Goal: Transaction & Acquisition: Purchase product/service

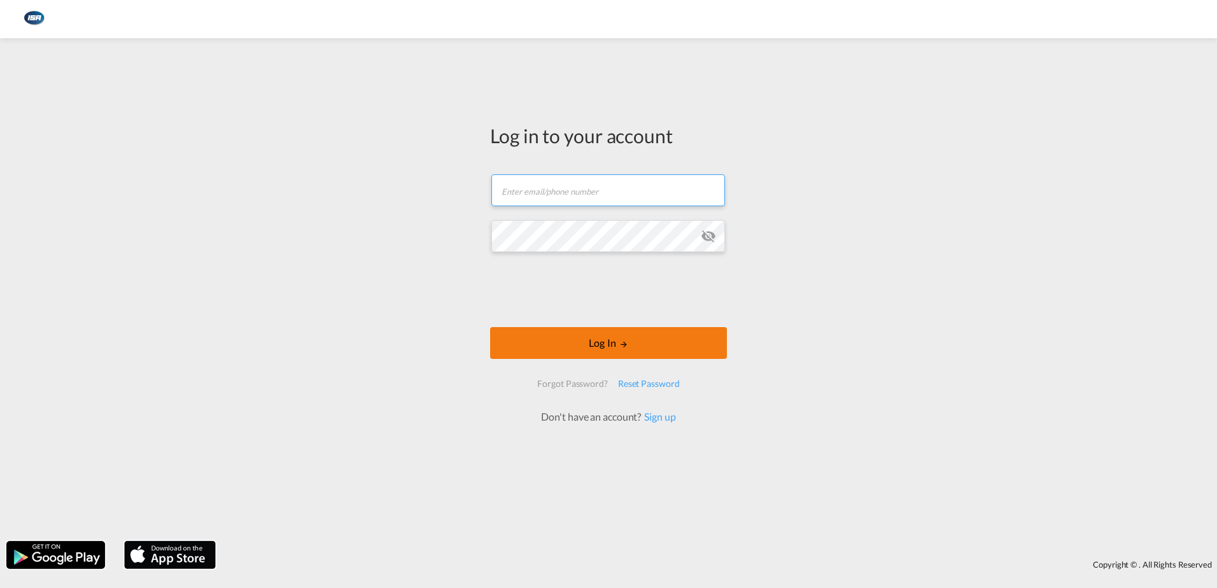
type input "[EMAIL_ADDRESS][DOMAIN_NAME]"
click at [616, 341] on button "Log In" at bounding box center [608, 343] width 237 height 32
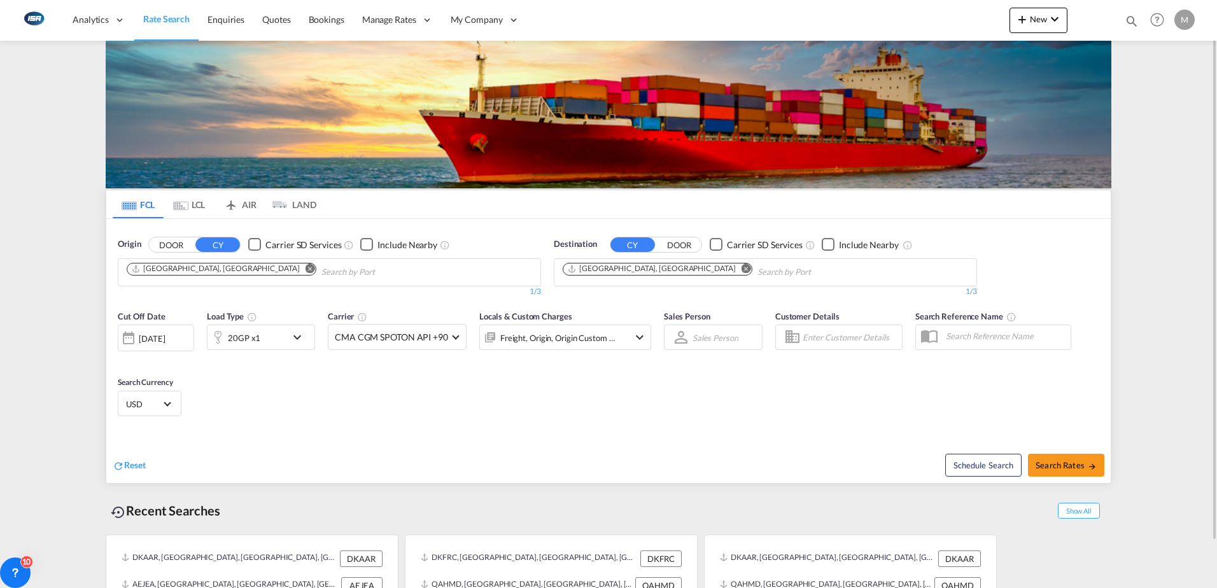
click at [44, 287] on md-content "Analytics Reports Dashboard Rate Search Enquiries Quotes Bookings" at bounding box center [608, 294] width 1217 height 588
click at [741, 270] on md-icon "Remove" at bounding box center [746, 268] width 10 height 10
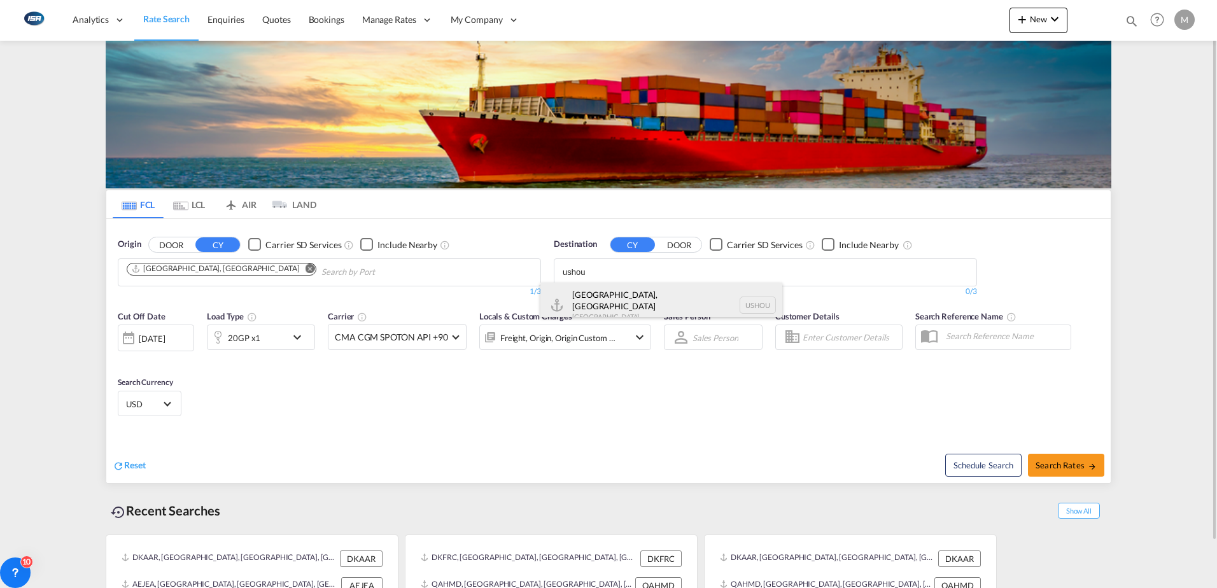
type input "ushou"
click at [600, 300] on div "[GEOGRAPHIC_DATA], [GEOGRAPHIC_DATA] [GEOGRAPHIC_DATA] USHOU" at bounding box center [661, 306] width 242 height 46
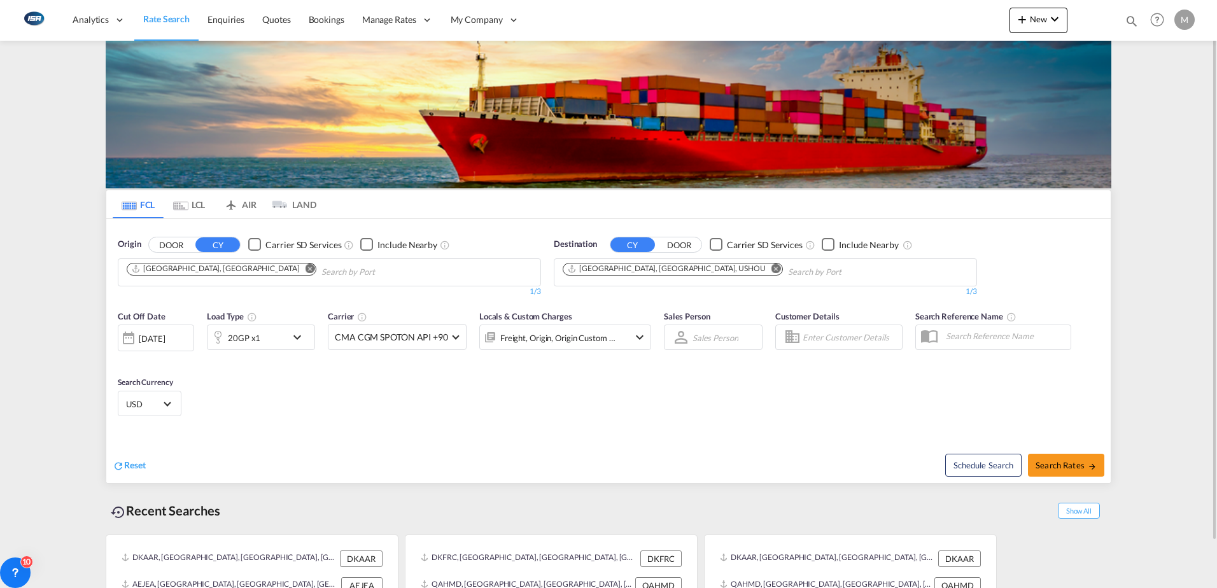
click at [283, 340] on div "20GP x1" at bounding box center [246, 337] width 79 height 25
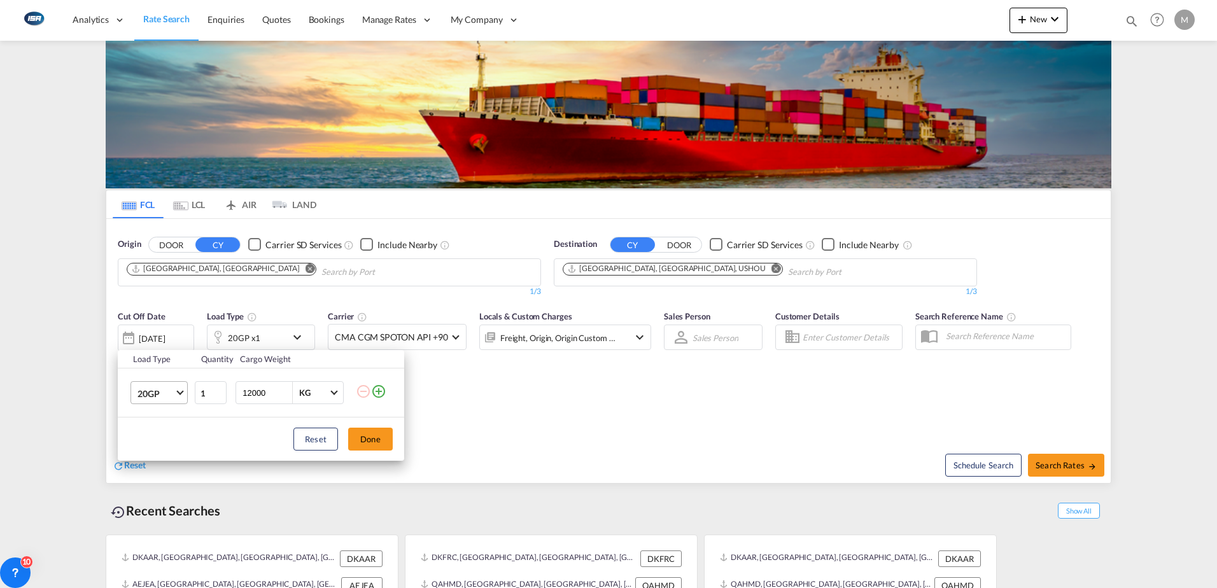
click at [172, 396] on span "20GP" at bounding box center [155, 394] width 37 height 13
click at [160, 453] on div "40HC" at bounding box center [149, 454] width 24 height 13
drag, startPoint x: 265, startPoint y: 393, endPoint x: 197, endPoint y: 387, distance: 69.0
click at [205, 387] on tr "40HC 1 12000 KG KG" at bounding box center [261, 392] width 286 height 49
type input "19000"
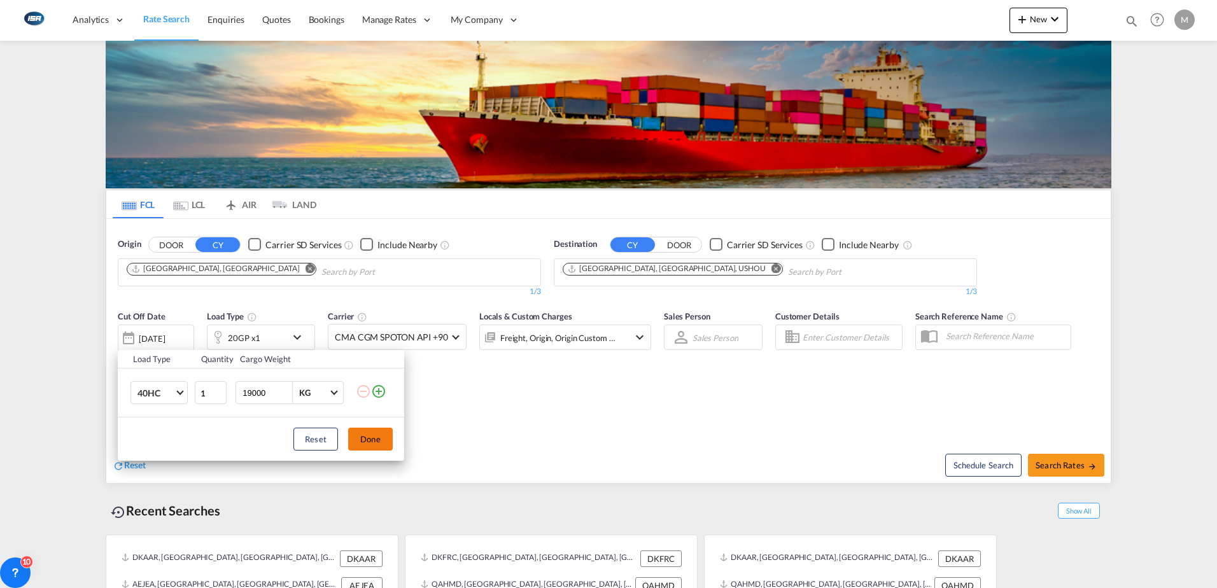
click at [378, 438] on button "Done" at bounding box center [370, 439] width 45 height 23
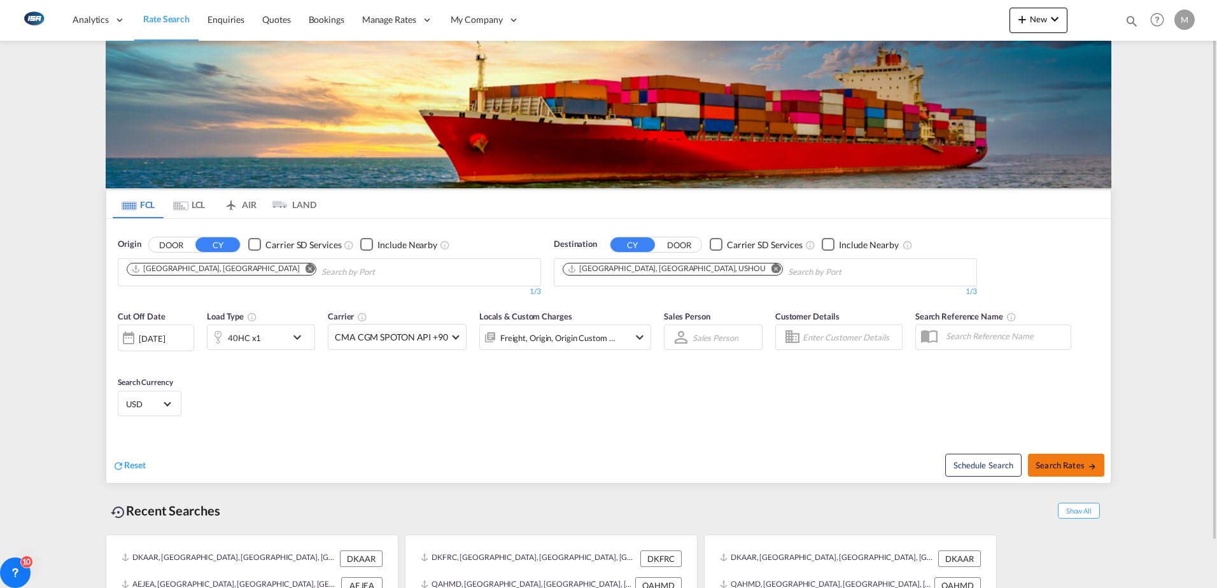
click at [1057, 464] on span "Search Rates" at bounding box center [1065, 465] width 61 height 10
type input "DKAAR to USHOU / [DATE]"
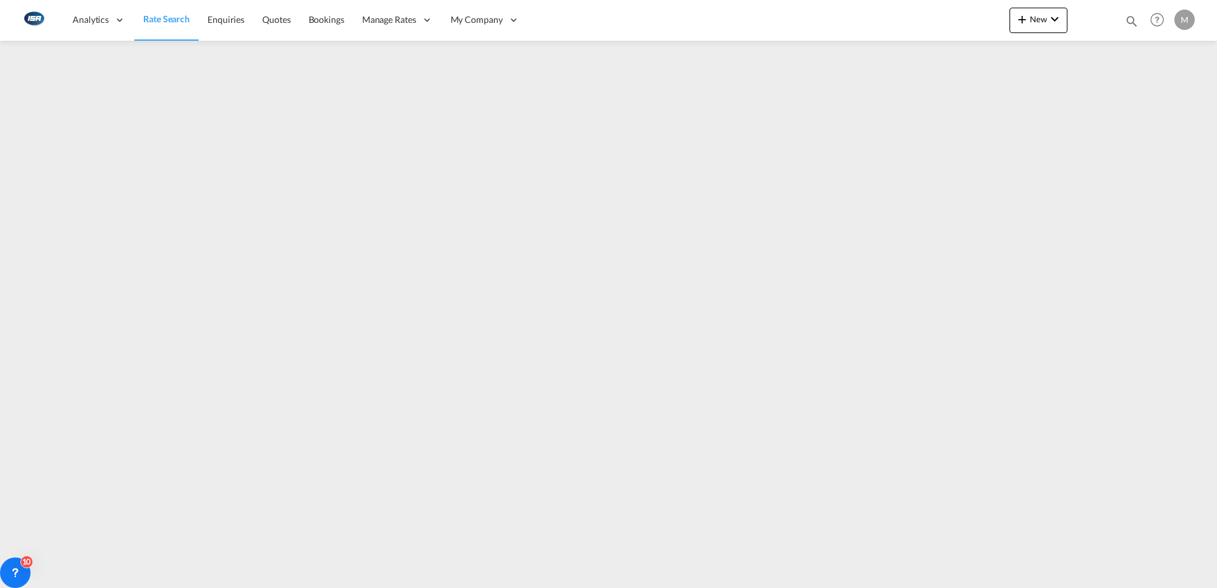
click at [164, 19] on span "Rate Search" at bounding box center [166, 18] width 46 height 11
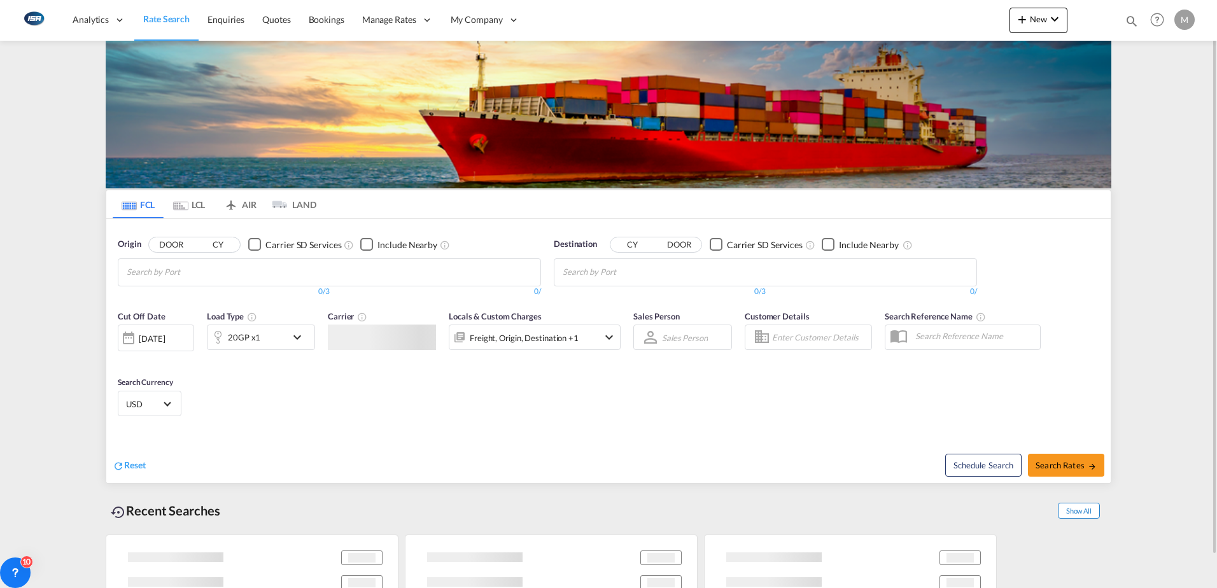
click at [1075, 513] on span "Show All" at bounding box center [1079, 511] width 42 height 16
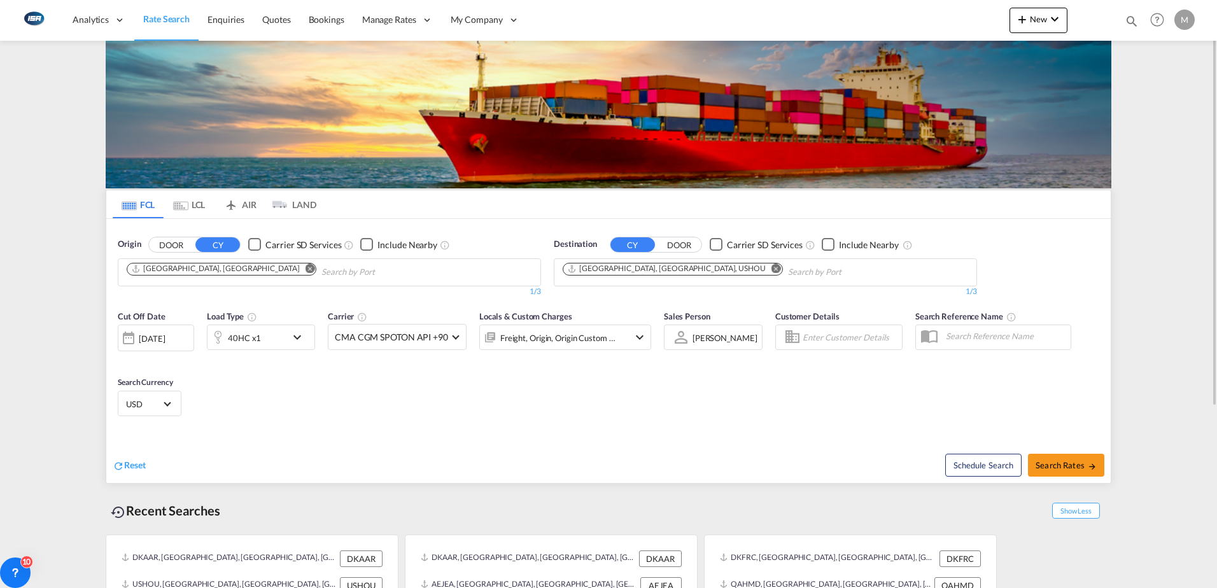
click at [305, 269] on md-icon "Remove" at bounding box center [310, 268] width 10 height 10
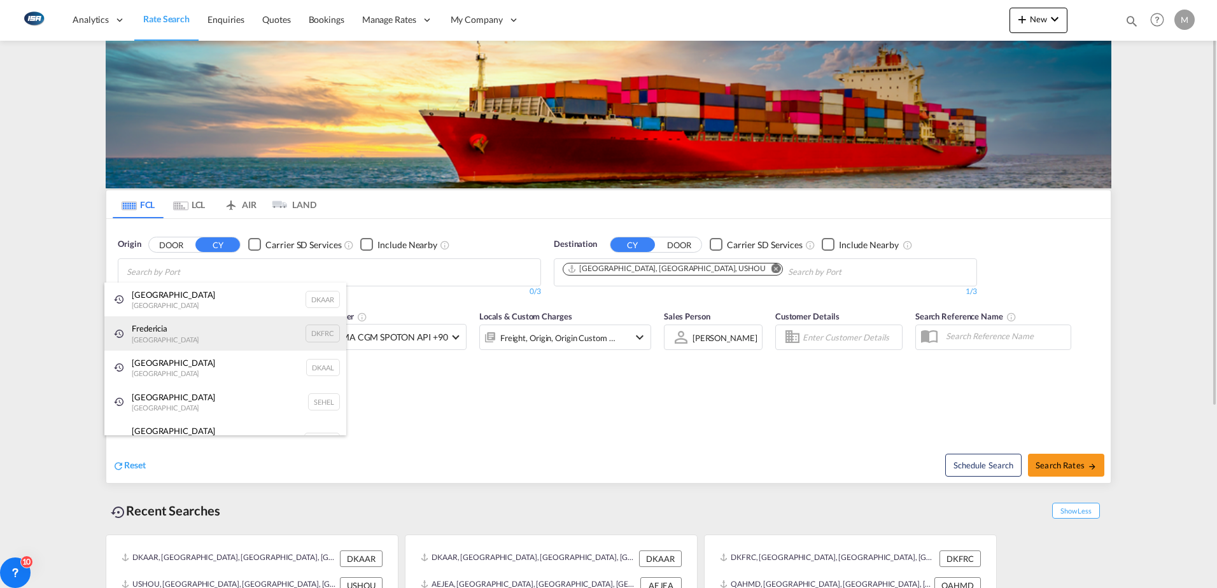
click at [165, 333] on div "Fredericia [GEOGRAPHIC_DATA] DKFRC" at bounding box center [225, 333] width 242 height 34
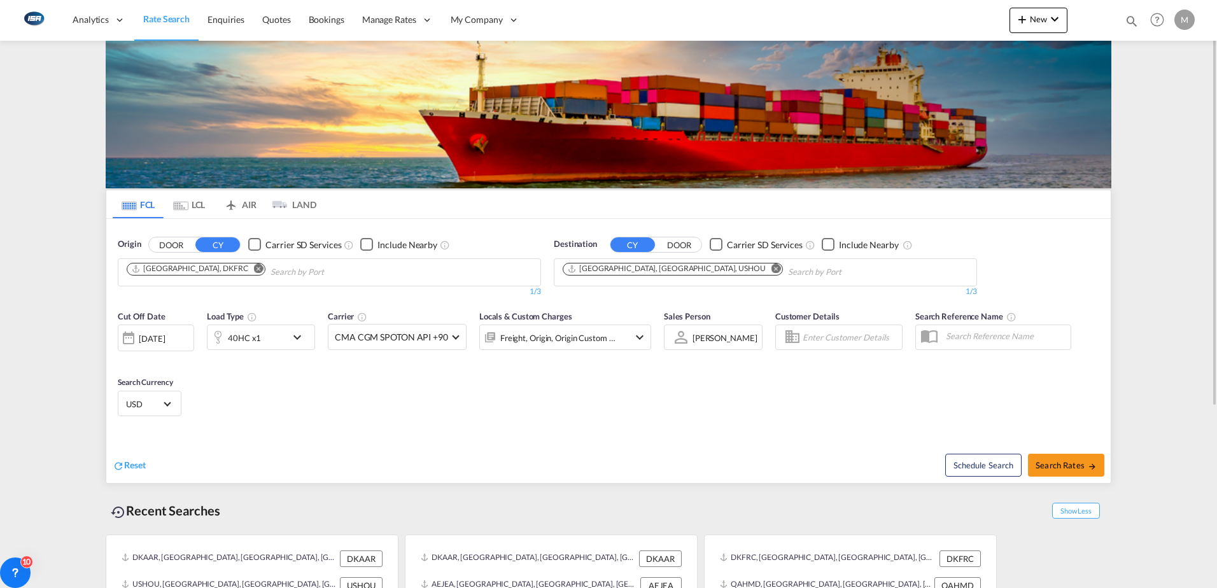
click at [771, 269] on md-icon "Remove" at bounding box center [776, 268] width 10 height 10
click at [653, 273] on body "Analytics Reports Dashboard Rate Search Enquiries Quotes Bookings" at bounding box center [608, 294] width 1217 height 588
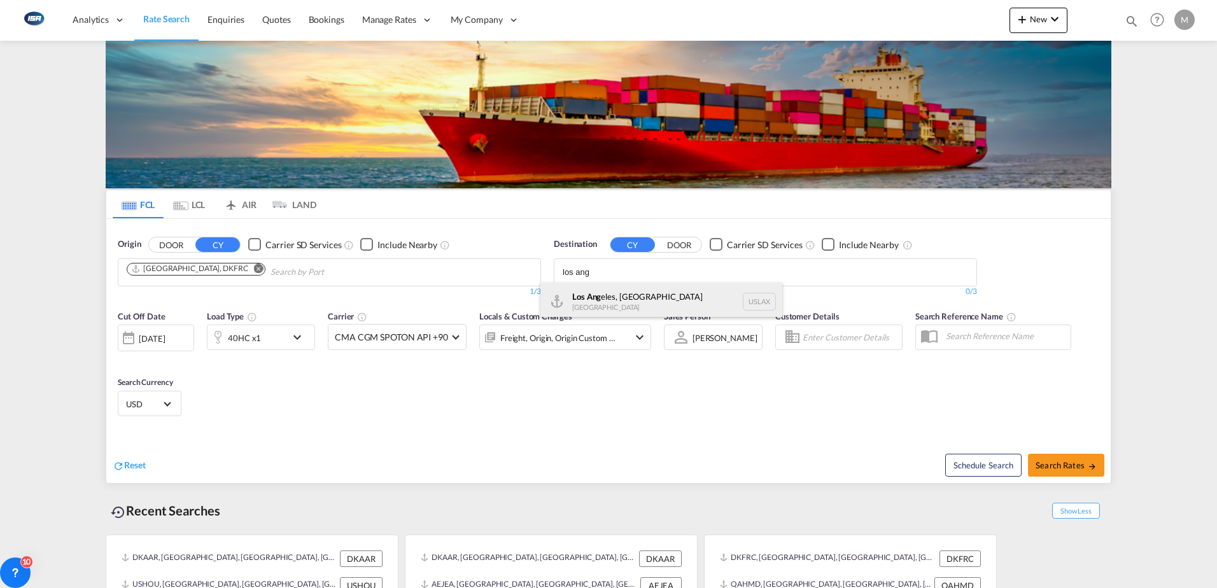
type input "los ang"
click at [612, 302] on div "Los Ang eles, [GEOGRAPHIC_DATA] [GEOGRAPHIC_DATA] USLAX" at bounding box center [661, 302] width 242 height 38
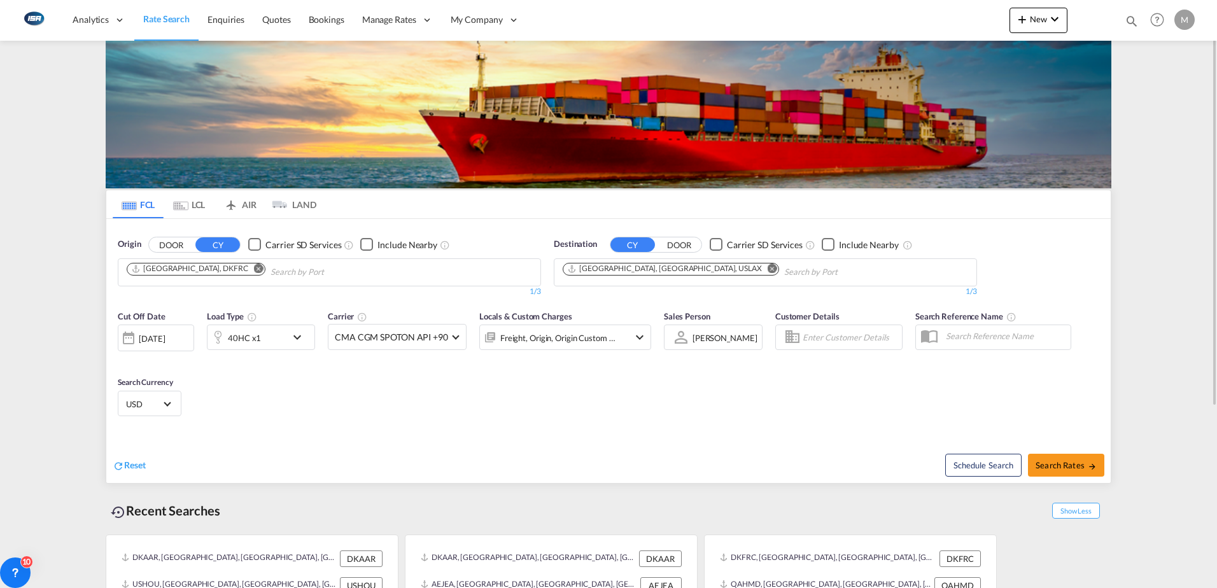
click at [1195, 15] on md-menu "M My Profile Logout" at bounding box center [1186, 15] width 24 height 30
click at [1189, 22] on div "M" at bounding box center [1184, 20] width 20 height 20
